Goal: Task Accomplishment & Management: Use online tool/utility

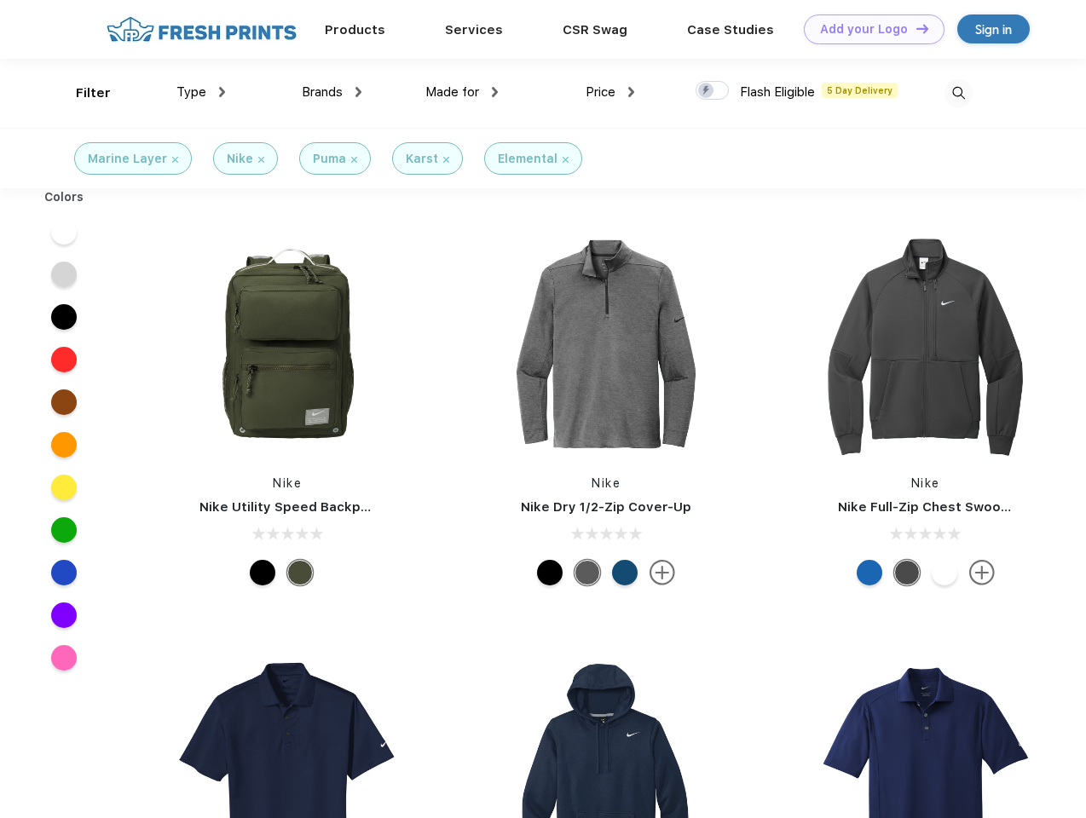
click at [867, 29] on link "Add your Logo Design Tool" at bounding box center [874, 29] width 141 height 30
click at [0, 0] on div "Design Tool" at bounding box center [0, 0] width 0 height 0
click at [914, 28] on link "Add your Logo Design Tool" at bounding box center [874, 29] width 141 height 30
click at [82, 93] on div "Filter" at bounding box center [93, 94] width 35 height 20
click at [201, 92] on span "Type" at bounding box center [191, 91] width 30 height 15
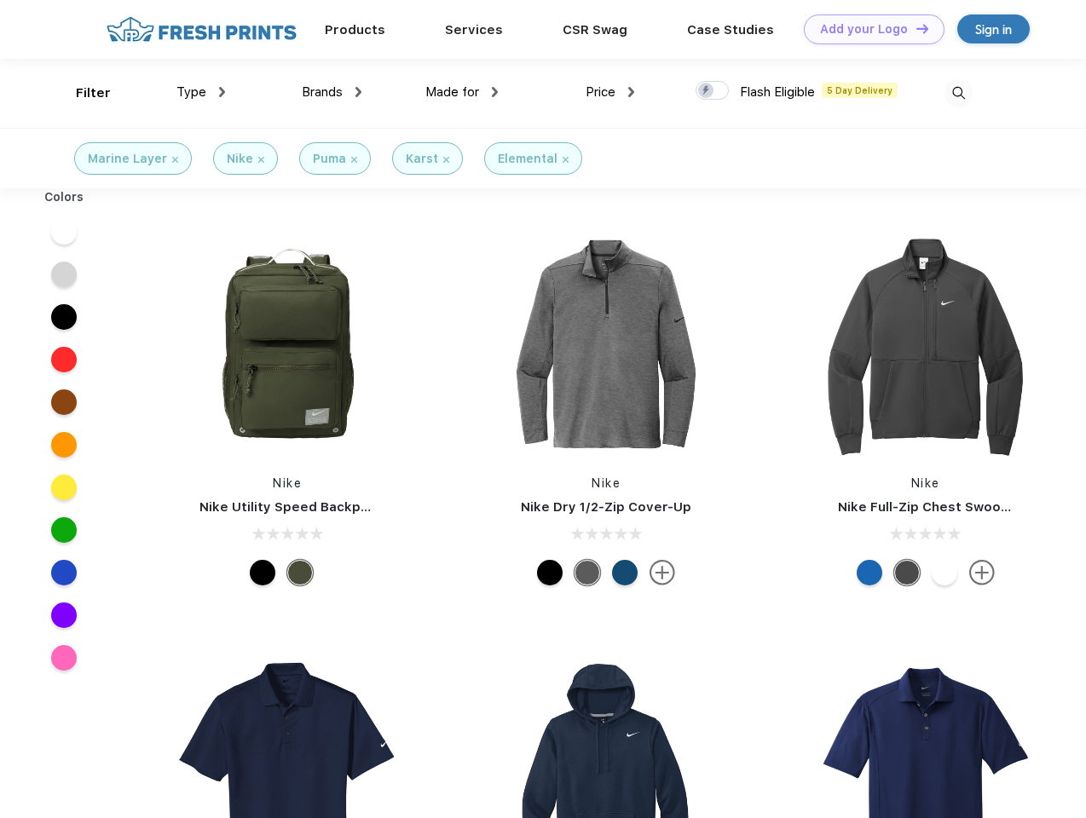
click at [331, 92] on span "Brands" at bounding box center [322, 91] width 41 height 15
click at [462, 92] on span "Made for" at bounding box center [452, 91] width 54 height 15
click at [610, 92] on span "Price" at bounding box center [600, 91] width 30 height 15
click at [712, 91] on div at bounding box center [711, 90] width 33 height 19
click at [706, 91] on input "checkbox" at bounding box center [700, 85] width 11 height 11
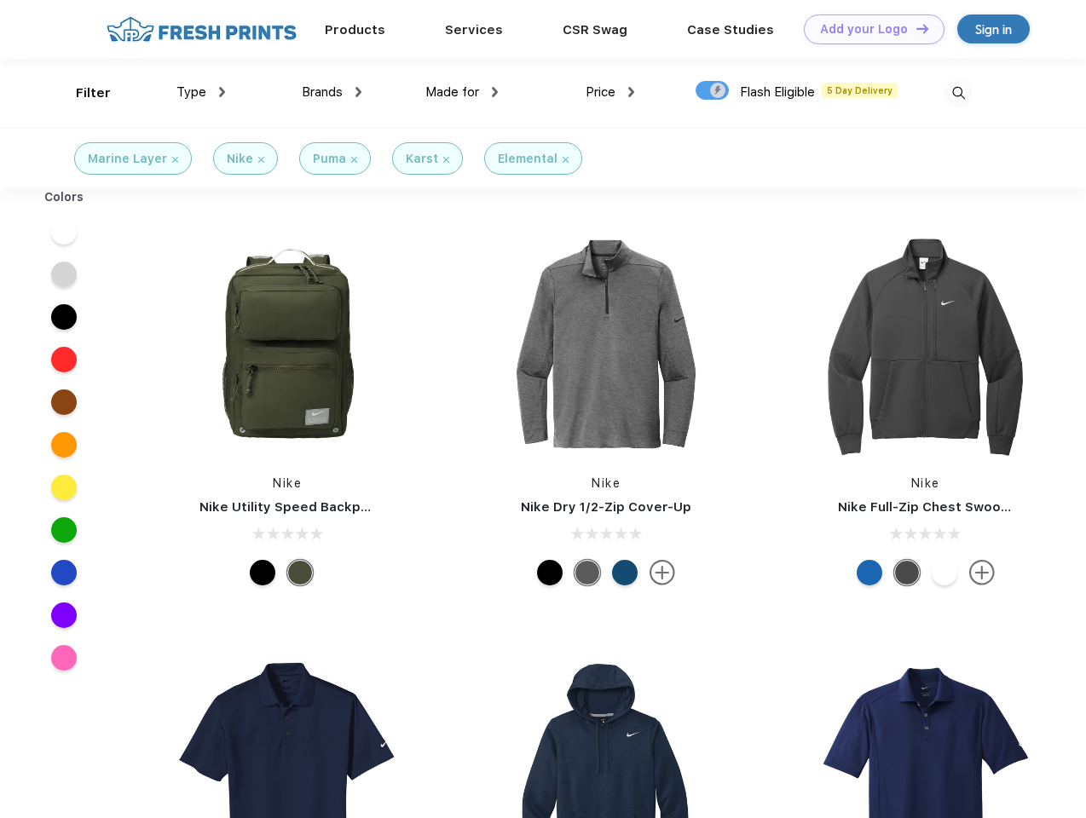
click at [958, 93] on img at bounding box center [958, 93] width 28 height 28
